Goal: Task Accomplishment & Management: Use online tool/utility

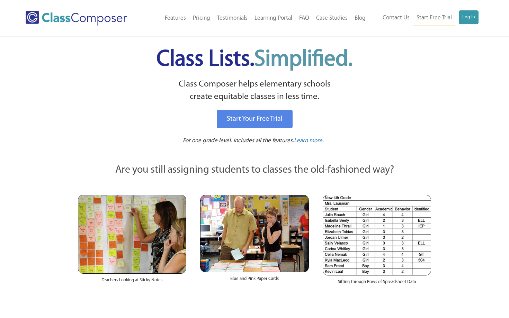
click at [469, 17] on link "Log In" at bounding box center [468, 17] width 20 height 14
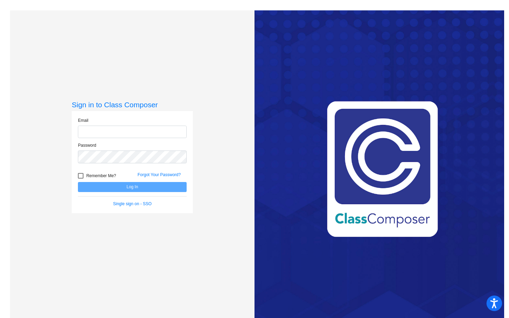
type input "[PERSON_NAME][EMAIL_ADDRESS][PERSON_NAME][DOMAIN_NAME]"
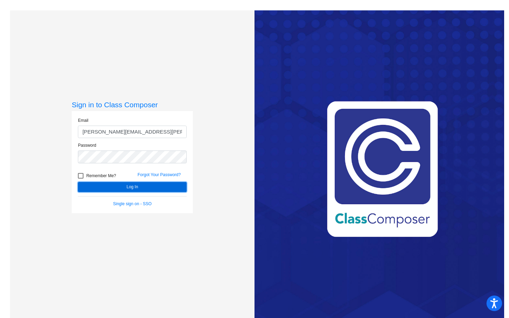
click at [116, 188] on button "Log In" at bounding box center [132, 187] width 109 height 10
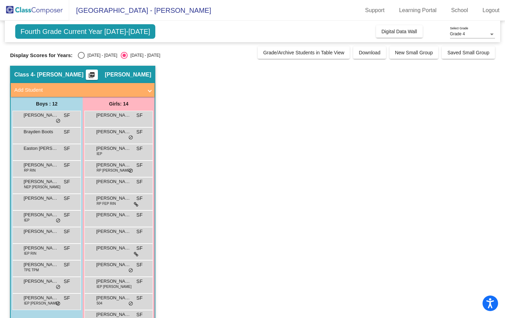
click at [81, 54] on div "Select an option" at bounding box center [81, 55] width 7 height 7
click at [81, 59] on input "[DATE] - [DATE]" at bounding box center [81, 59] width 0 height 0
radio input "true"
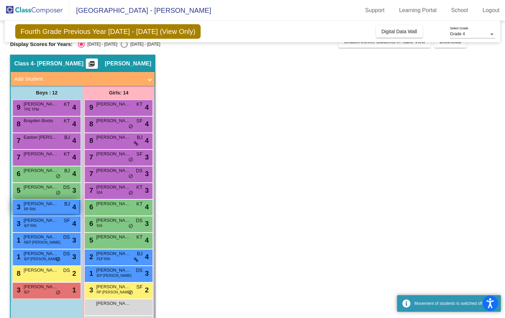
scroll to position [12, 0]
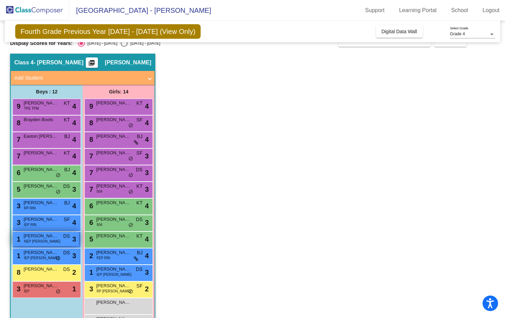
click at [52, 235] on span "[PERSON_NAME]" at bounding box center [41, 236] width 35 height 7
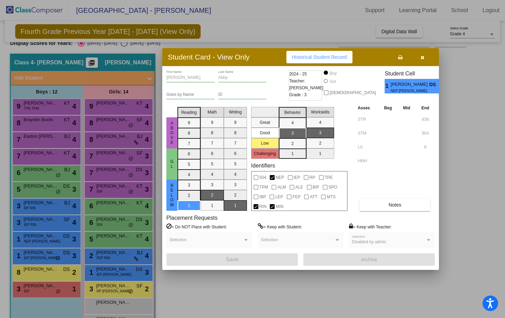
click at [421, 56] on icon "button" at bounding box center [423, 57] width 4 height 5
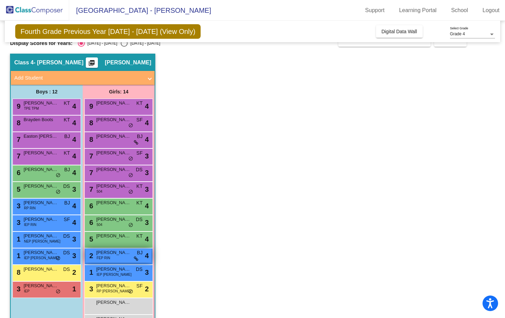
click at [117, 254] on span "[PERSON_NAME] [PERSON_NAME]" at bounding box center [113, 252] width 35 height 7
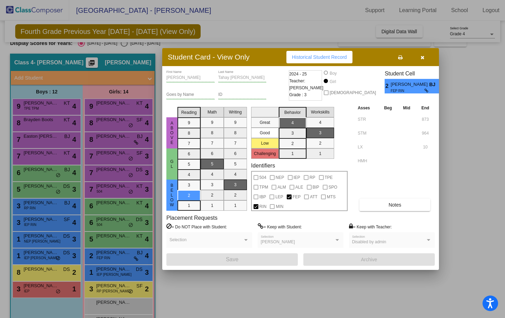
click at [422, 57] on icon "button" at bounding box center [423, 57] width 4 height 5
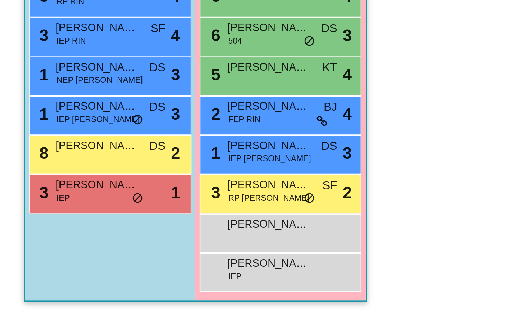
scroll to position [0, 0]
